Goal: Task Accomplishment & Management: Manage account settings

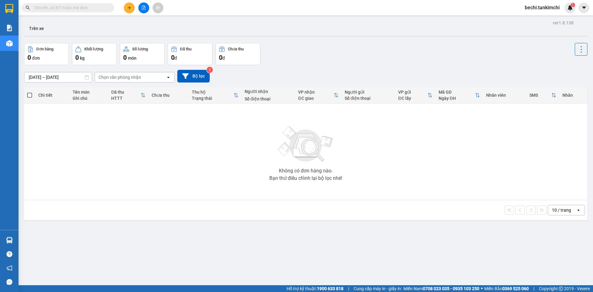
click at [538, 8] on span "bechi.tankimchi" at bounding box center [542, 8] width 45 height 8
click at [539, 19] on span "Đăng xuất" at bounding box center [545, 19] width 32 height 7
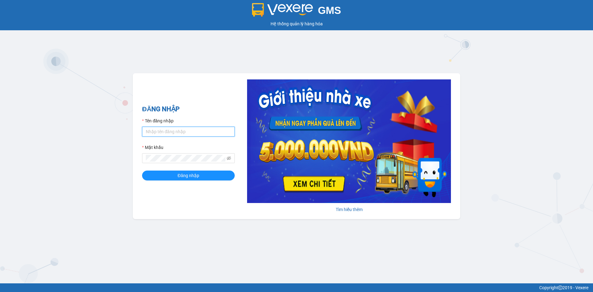
click at [172, 130] on input "Tên đăng nhập" at bounding box center [188, 132] width 93 height 10
click at [142, 171] on button "Đăng nhập" at bounding box center [188, 176] width 93 height 10
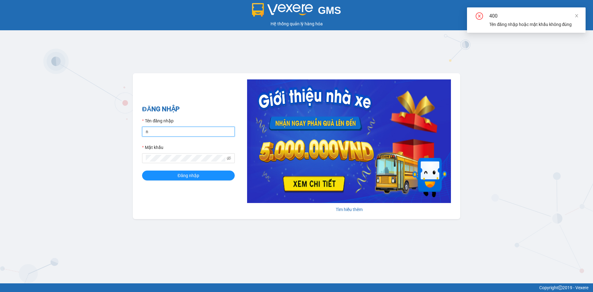
click at [162, 131] on input "n" at bounding box center [188, 132] width 93 height 10
type input "nhann.tankimchi"
click at [168, 175] on button "Đăng nhập" at bounding box center [188, 176] width 93 height 10
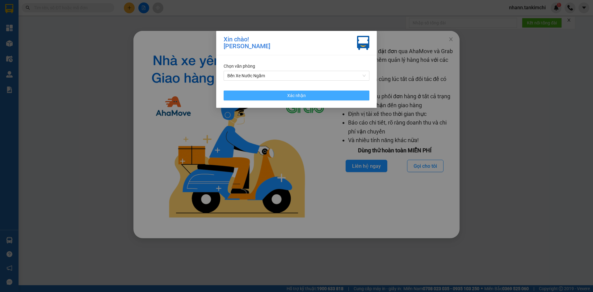
click at [309, 95] on button "Xác nhận" at bounding box center [297, 96] width 146 height 10
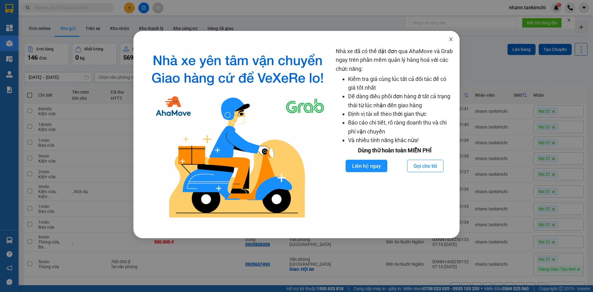
click at [452, 39] on icon "close" at bounding box center [451, 39] width 5 height 5
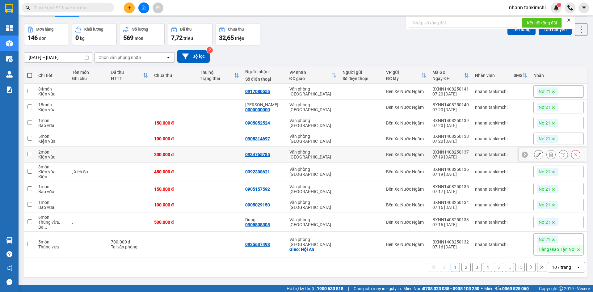
scroll to position [28, 0]
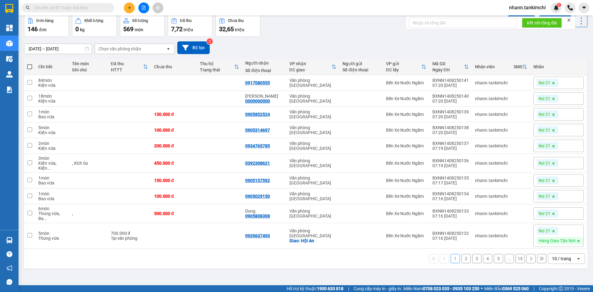
click at [563, 258] on div "10 / trang" at bounding box center [561, 258] width 19 height 6
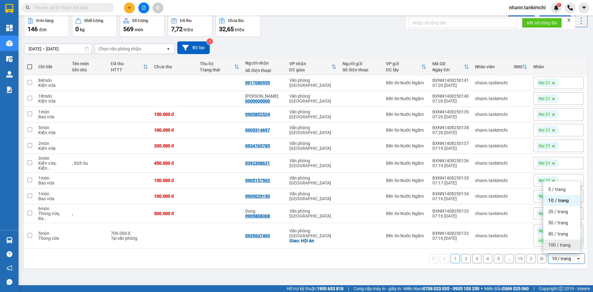
click at [559, 245] on span "100 / trang" at bounding box center [559, 245] width 22 height 6
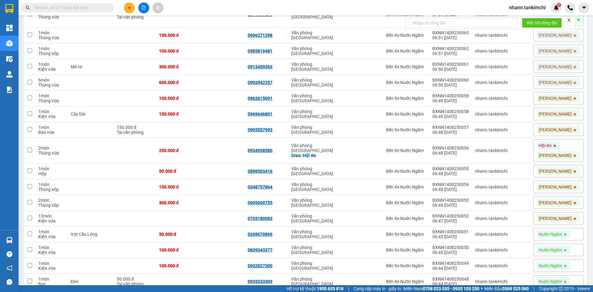
scroll to position [1542, 0]
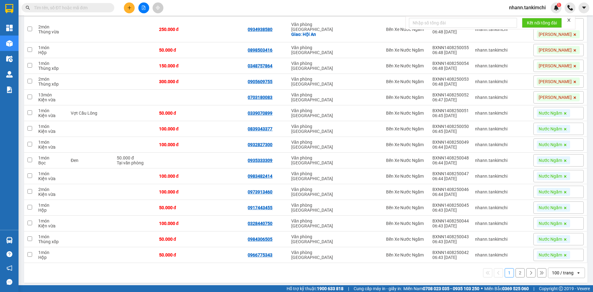
click at [516, 272] on button "2" at bounding box center [520, 272] width 9 height 9
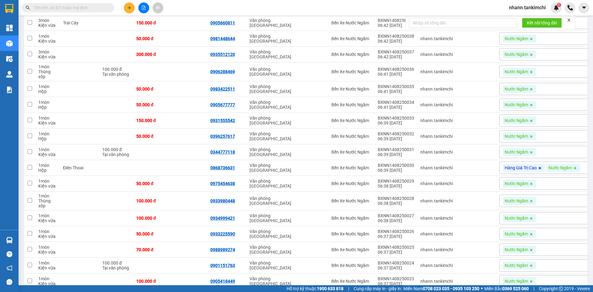
scroll to position [0, 0]
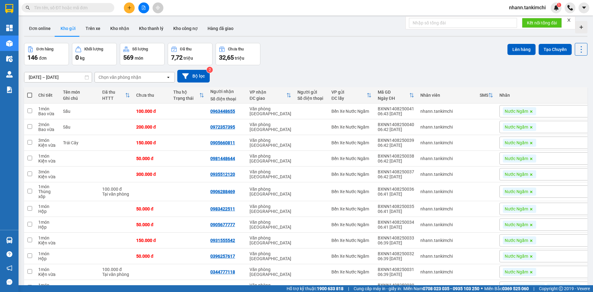
click at [530, 8] on span "nhann.tankimchi" at bounding box center [527, 8] width 47 height 8
click at [521, 20] on span "Đăng xuất" at bounding box center [530, 19] width 34 height 7
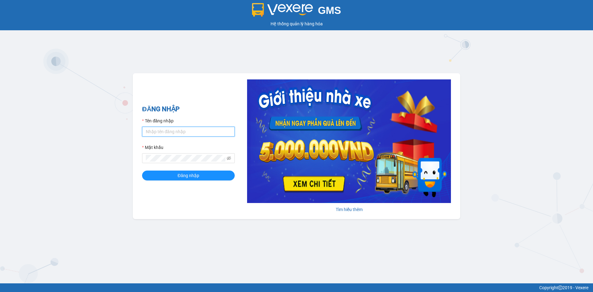
click at [188, 133] on input "Tên đăng nhập" at bounding box center [188, 132] width 93 height 10
type input "nhann.tankimchi"
click at [142, 171] on button "Đăng nhập" at bounding box center [188, 176] width 93 height 10
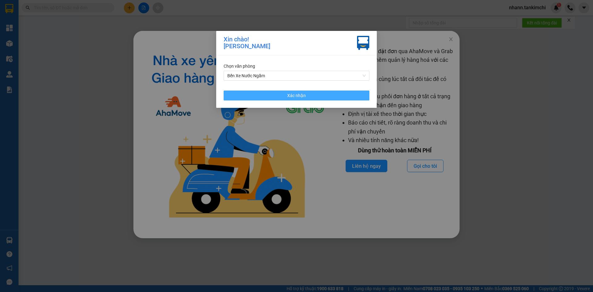
click at [297, 95] on span "Xác nhận" at bounding box center [296, 95] width 19 height 7
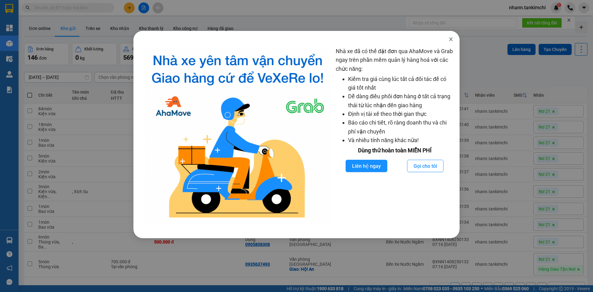
click at [452, 39] on icon "close" at bounding box center [451, 39] width 5 height 5
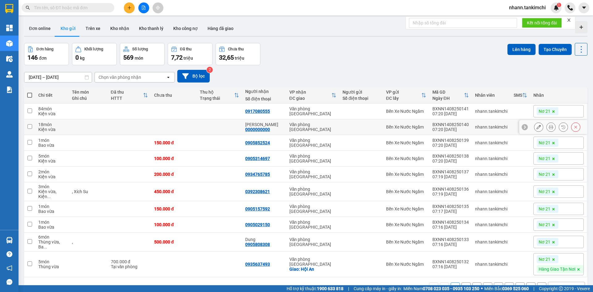
scroll to position [28, 0]
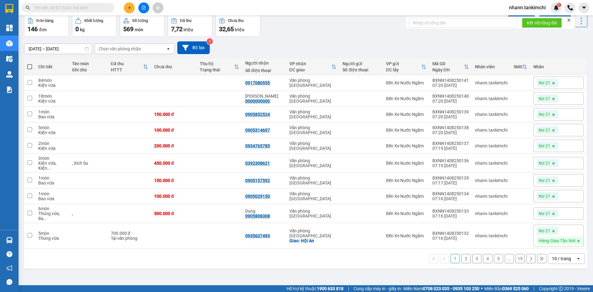
click at [555, 257] on div "10 / trang" at bounding box center [561, 258] width 19 height 6
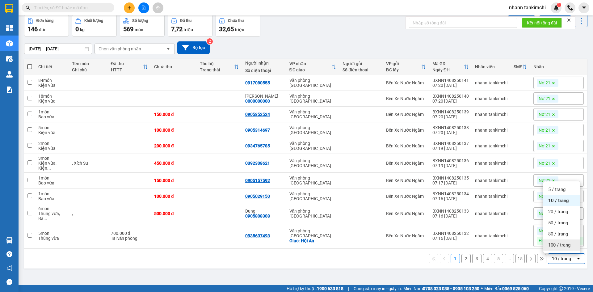
click at [556, 248] on span "100 / trang" at bounding box center [559, 245] width 22 height 6
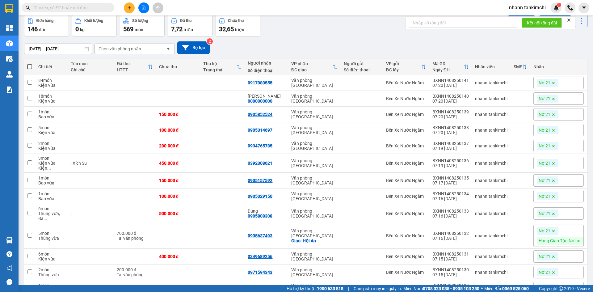
click at [74, 7] on input "text" at bounding box center [70, 7] width 73 height 7
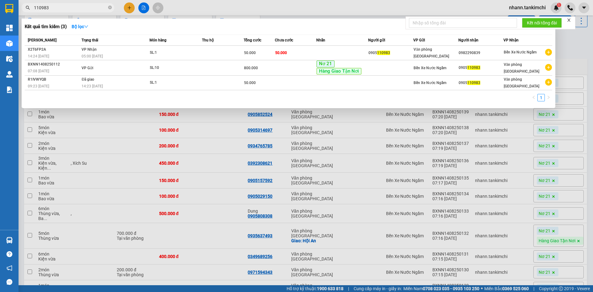
type input "110983"
click at [227, 130] on div at bounding box center [296, 146] width 593 height 292
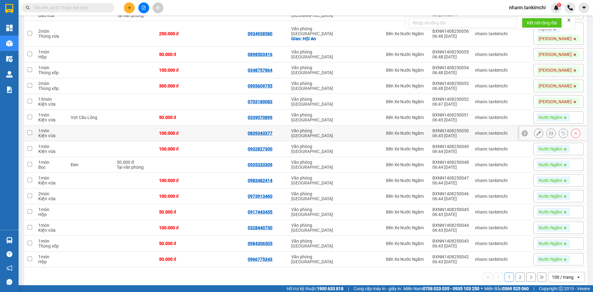
scroll to position [1568, 0]
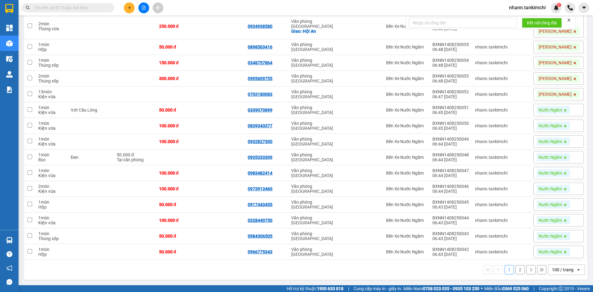
click at [554, 271] on div "100 / trang" at bounding box center [563, 270] width 22 height 6
click at [364, 269] on div "1 2 100 / trang open" at bounding box center [306, 269] width 559 height 11
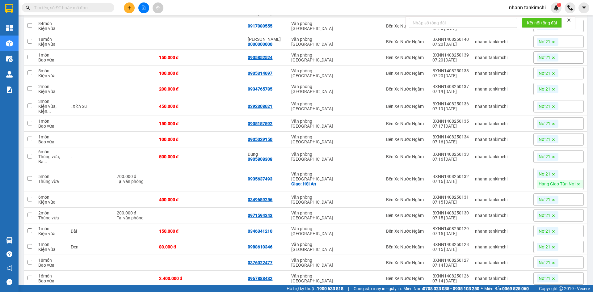
scroll to position [0, 0]
